Goal: Information Seeking & Learning: Learn about a topic

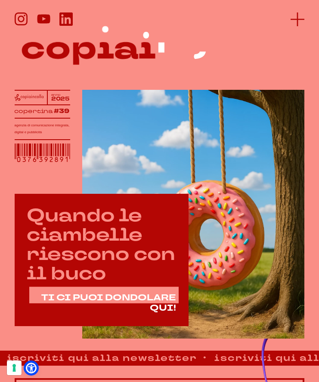
click at [294, 22] on icon at bounding box center [297, 19] width 14 height 14
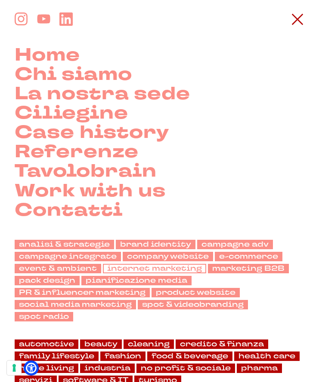
click at [145, 268] on link "internet marketing" at bounding box center [154, 269] width 103 height 10
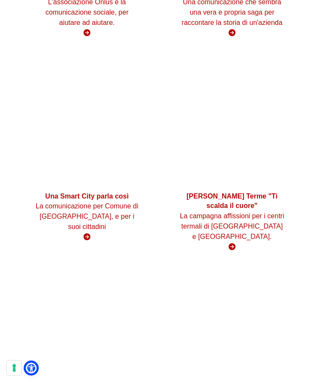
scroll to position [2546, 0]
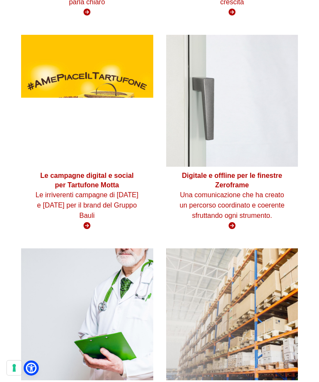
scroll to position [2096, 0]
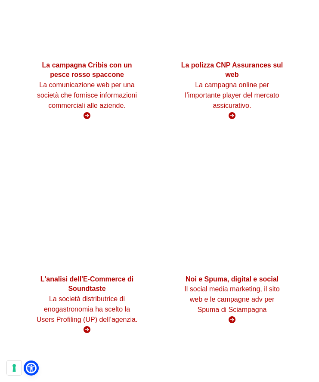
scroll to position [2185, 0]
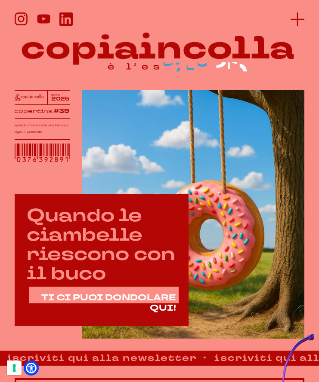
click at [294, 22] on icon at bounding box center [297, 19] width 14 height 14
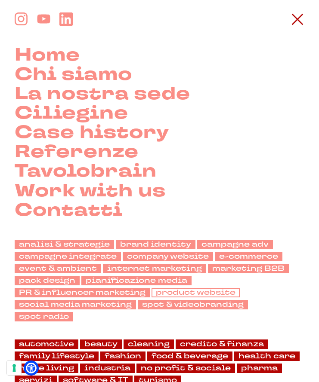
scroll to position [104, 0]
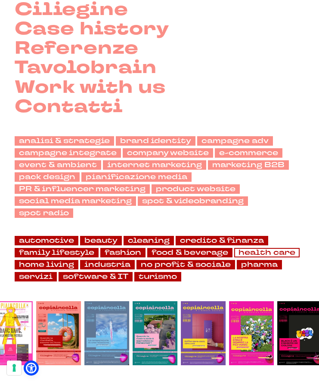
click at [247, 255] on link "health care" at bounding box center [266, 253] width 65 height 10
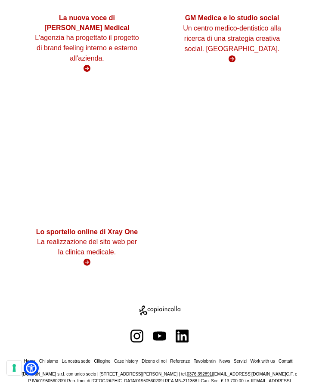
scroll to position [2090, 0]
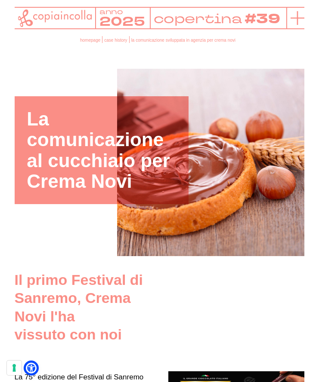
click at [296, 18] on line at bounding box center [297, 18] width 14 height 0
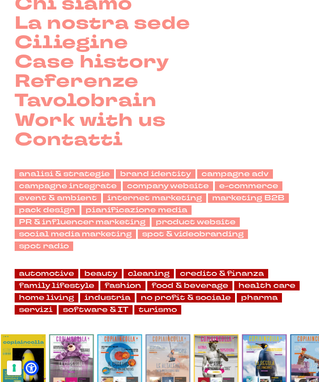
scroll to position [69, 0]
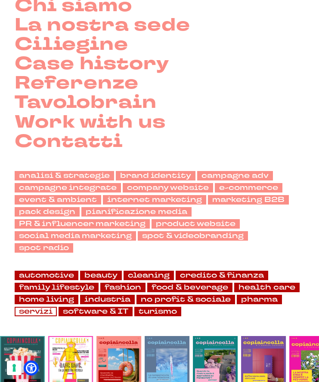
click at [50, 314] on link "servizi" at bounding box center [36, 312] width 42 height 10
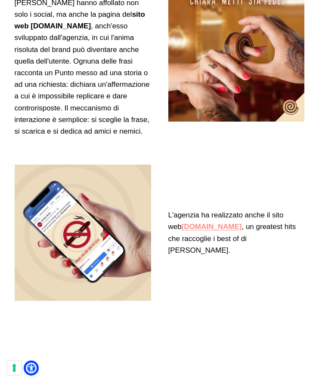
scroll to position [3636, 0]
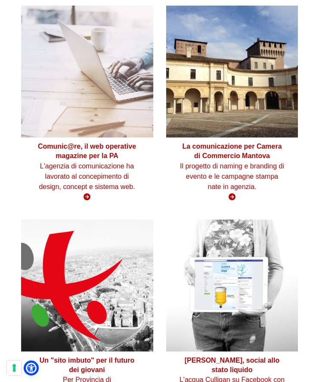
scroll to position [822, 0]
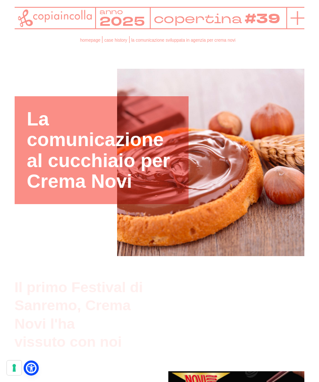
click at [298, 18] on line at bounding box center [297, 18] width 14 height 0
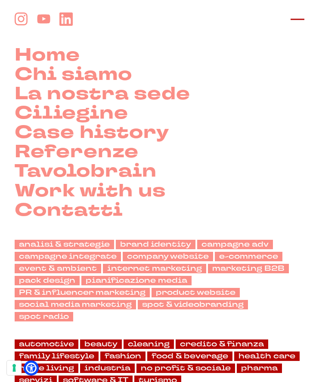
click at [301, 18] on icon at bounding box center [297, 19] width 14 height 14
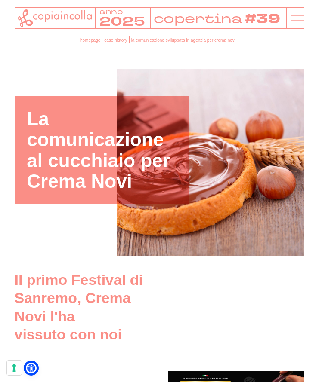
click at [59, 16] on icon at bounding box center [55, 18] width 74 height 18
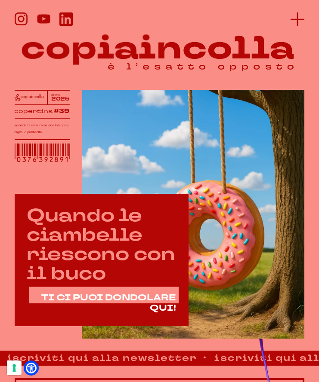
click at [293, 15] on icon at bounding box center [297, 19] width 14 height 14
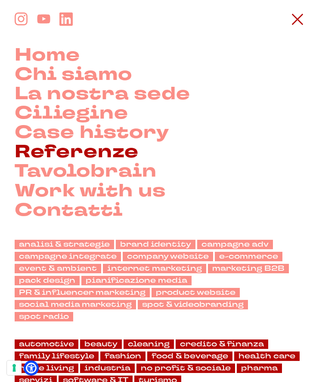
click at [104, 148] on link "Referenze" at bounding box center [77, 151] width 124 height 19
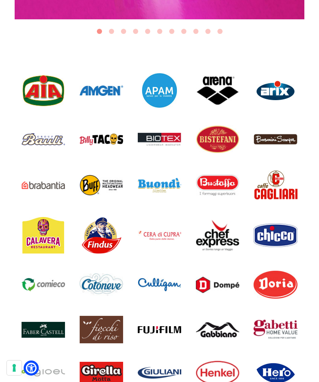
scroll to position [323, 0]
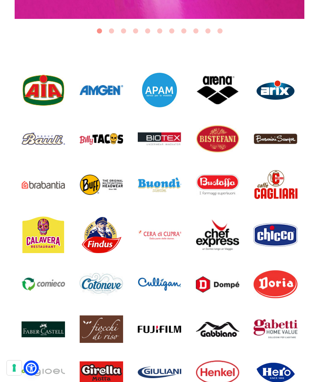
click at [306, 210] on div "Perché la scelta di copiaincolla è una buona scelta? Chiedete a loro Sono march…" at bounding box center [159, 223] width 319 height 1093
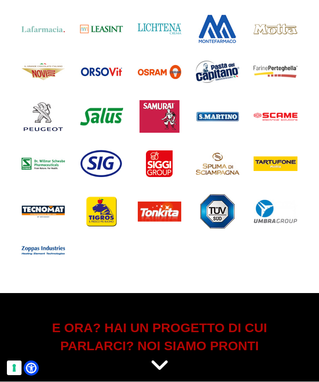
scroll to position [817, 0]
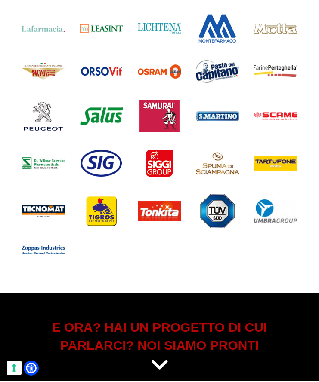
click at [228, 117] on img at bounding box center [217, 116] width 43 height 10
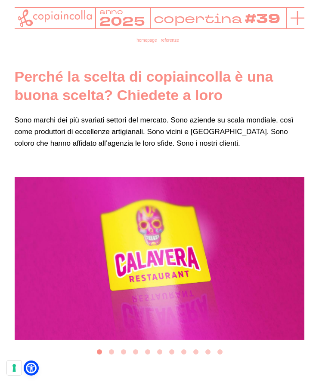
scroll to position [0, 0]
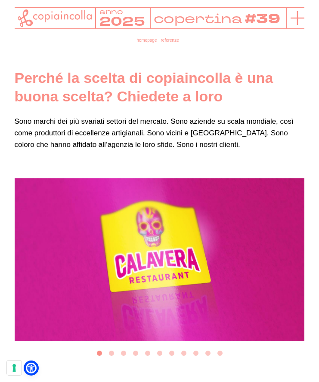
click at [290, 18] on line at bounding box center [297, 18] width 14 height 0
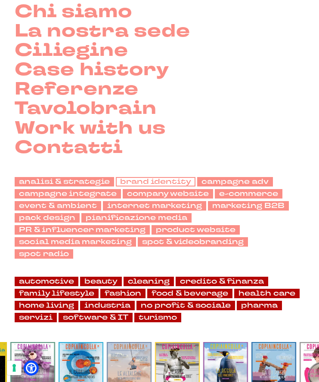
scroll to position [64, 0]
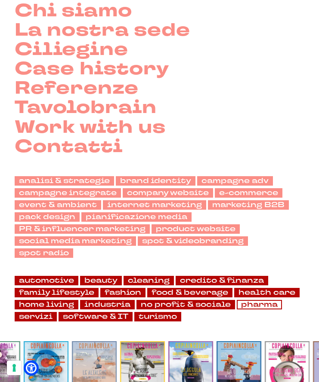
click at [248, 304] on link "pharma" at bounding box center [259, 305] width 45 height 10
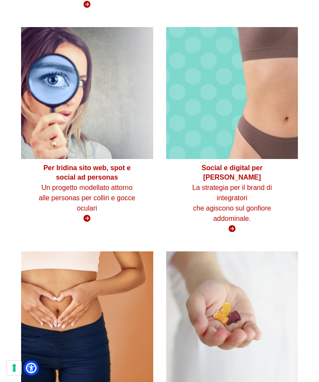
click at [99, 85] on figure at bounding box center [87, 93] width 132 height 132
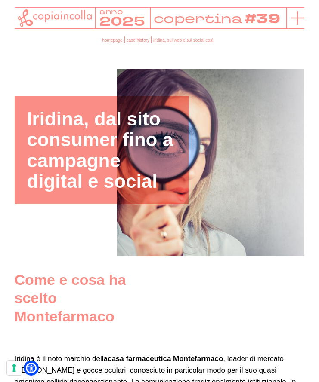
click at [296, 18] on icon at bounding box center [297, 18] width 14 height 14
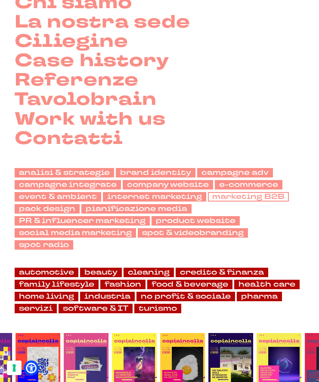
scroll to position [103, 0]
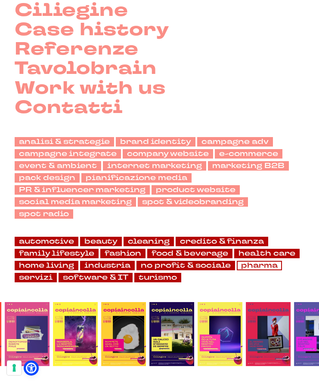
click at [244, 269] on link "pharma" at bounding box center [259, 266] width 45 height 10
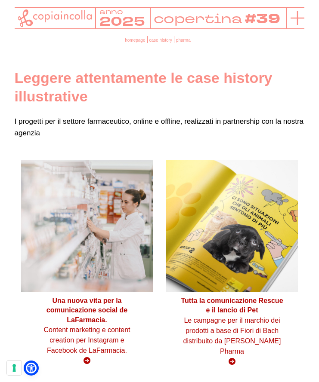
click at [292, 21] on icon at bounding box center [297, 18] width 14 height 14
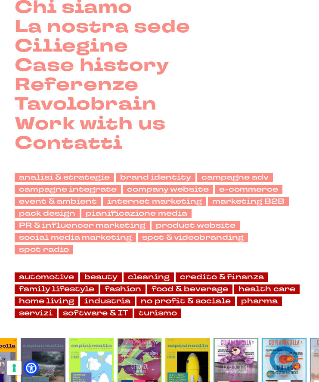
scroll to position [68, 0]
